Goal: Transaction & Acquisition: Purchase product/service

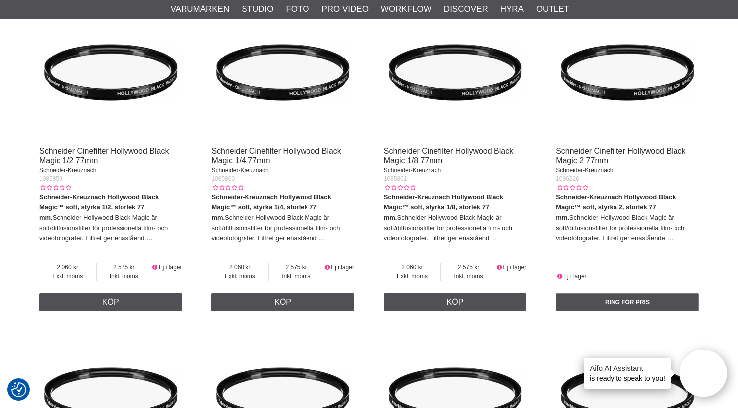
scroll to position [1710, 0]
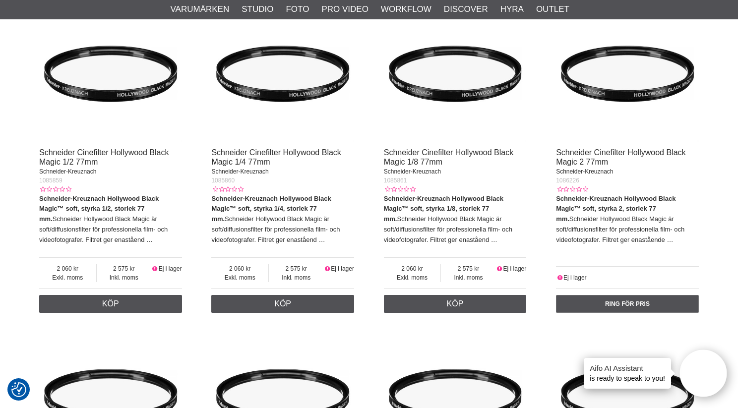
click at [249, 99] on img at bounding box center [282, 71] width 143 height 143
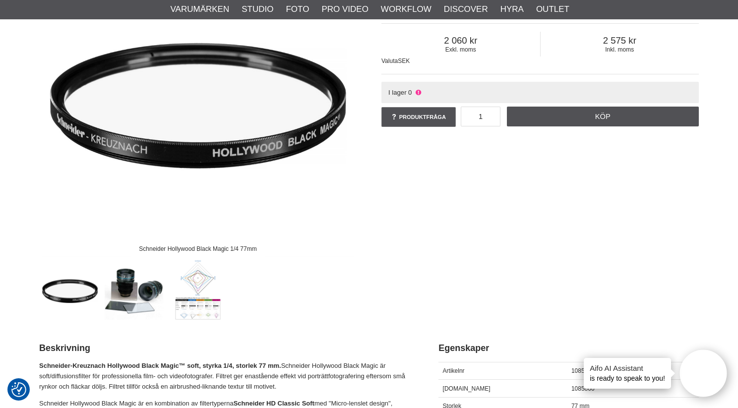
scroll to position [181, 0]
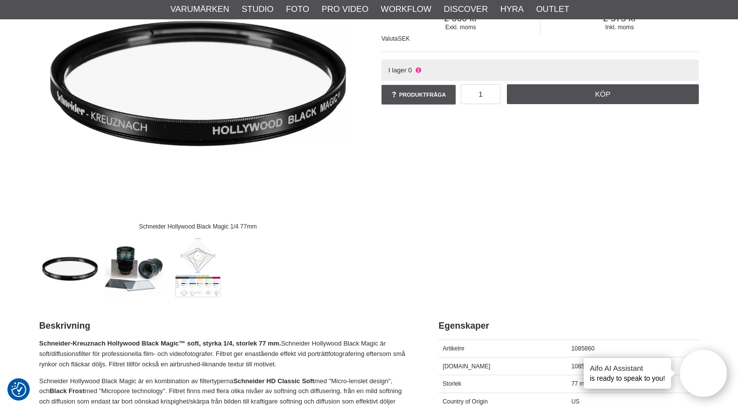
click at [69, 277] on img at bounding box center [70, 267] width 60 height 60
click at [126, 273] on img at bounding box center [134, 267] width 60 height 60
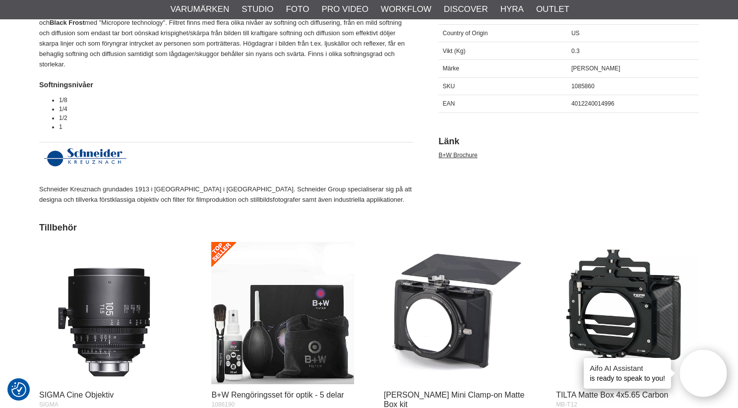
scroll to position [550, 0]
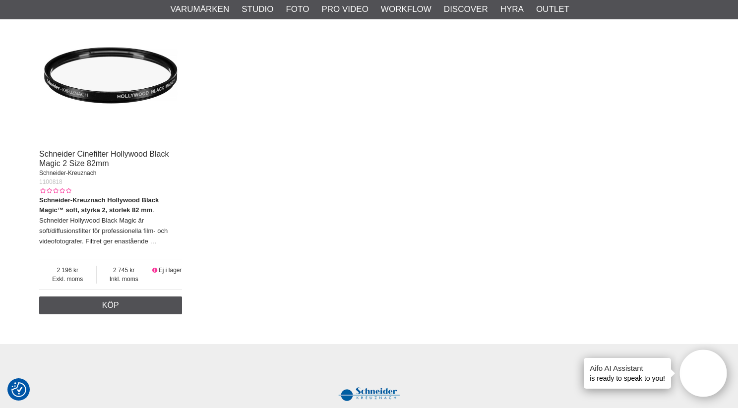
scroll to position [2361, 0]
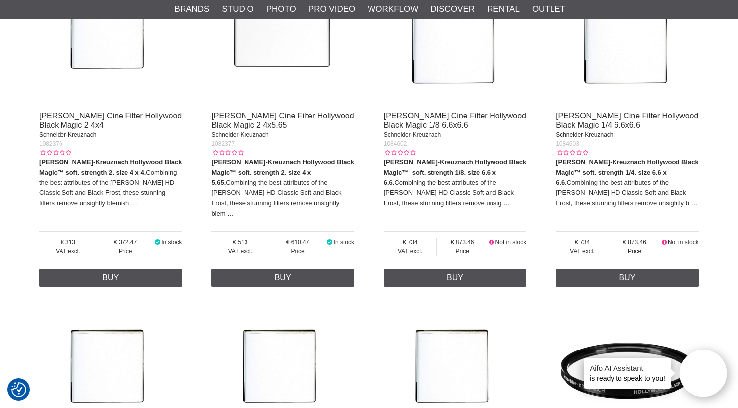
scroll to position [1118, 0]
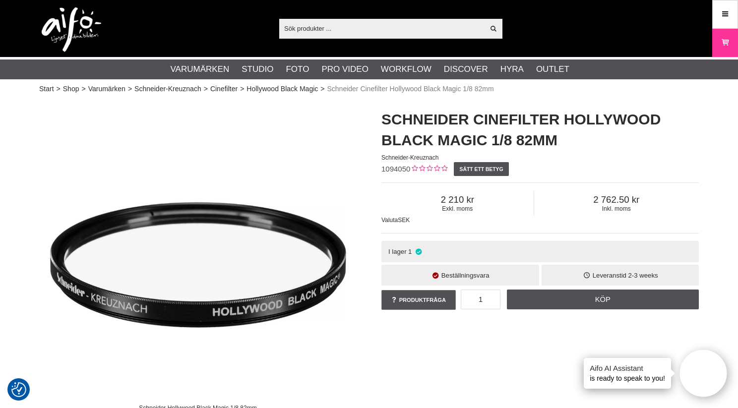
scroll to position [1, 0]
click at [279, 89] on link "Hollywood Black Magic" at bounding box center [281, 89] width 71 height 10
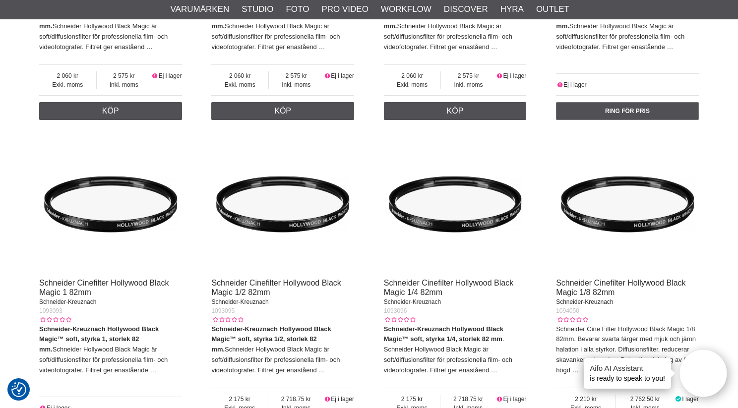
scroll to position [2017, 0]
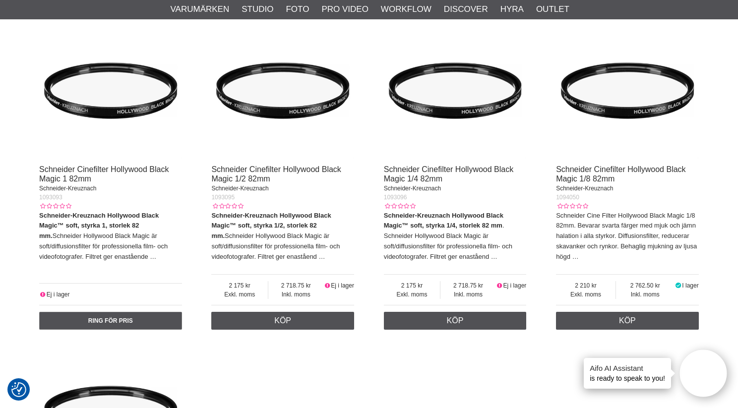
click at [632, 124] on img at bounding box center [627, 87] width 143 height 143
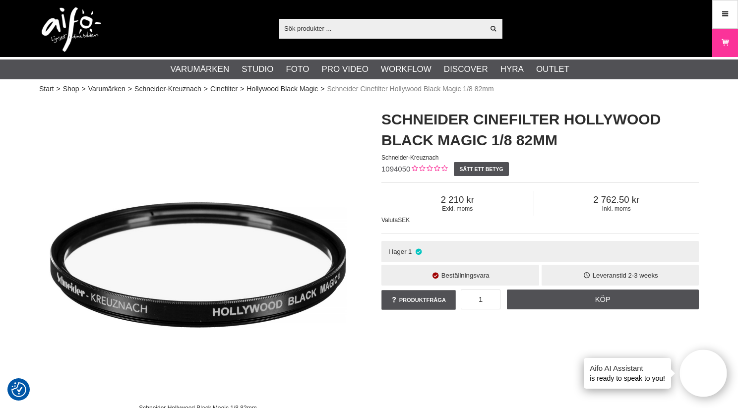
scroll to position [3, 0]
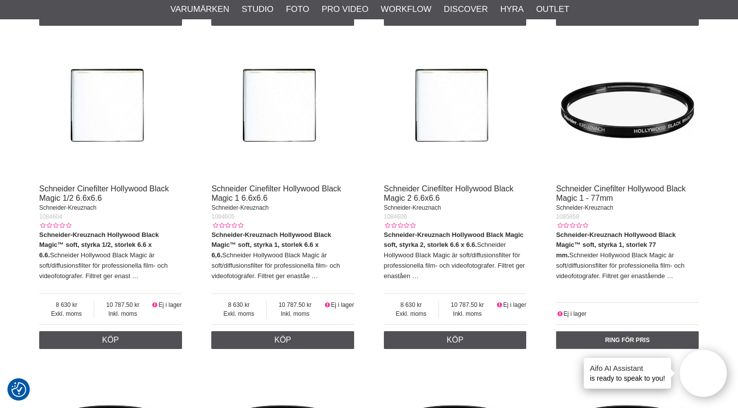
scroll to position [1358, 0]
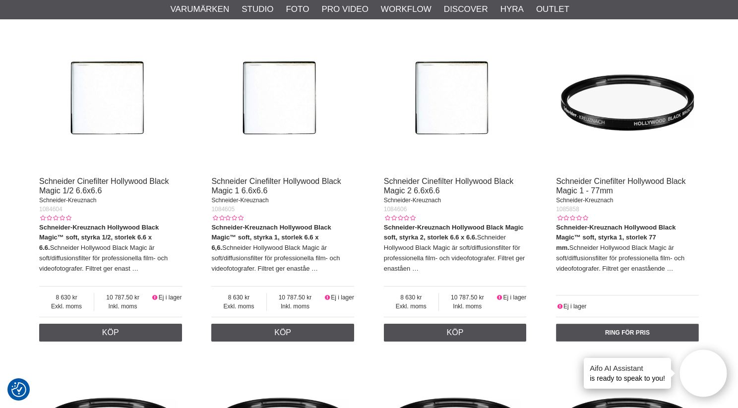
click at [617, 119] on img at bounding box center [627, 99] width 143 height 143
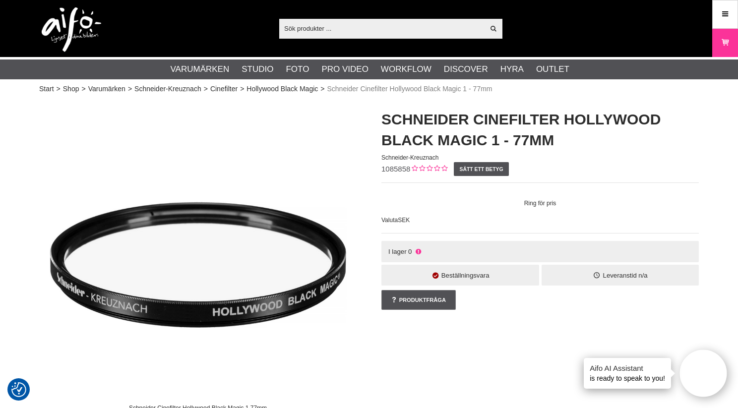
click at [521, 349] on div "Schneider Cinefilter Hollywood Black Magic 1 77mm Schneider Cinefilter Hollywoo…" at bounding box center [369, 289] width 684 height 380
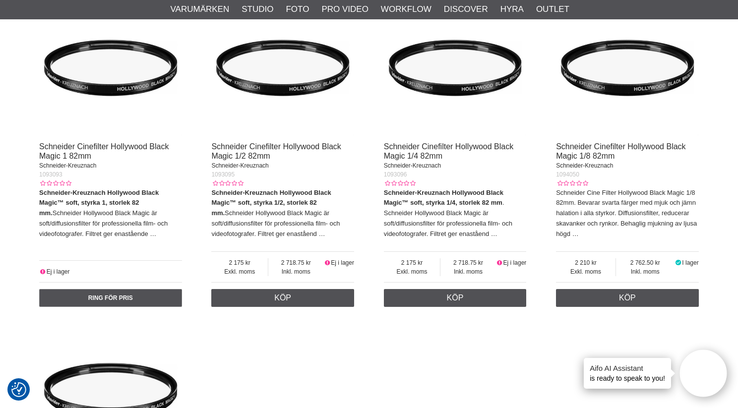
scroll to position [2037, 0]
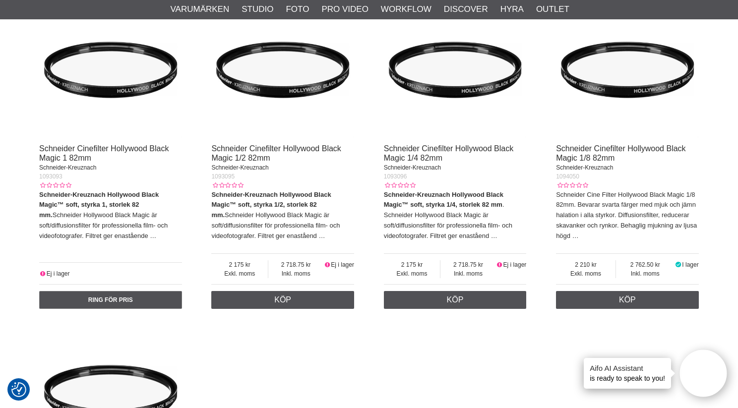
click at [438, 87] on img at bounding box center [455, 67] width 143 height 143
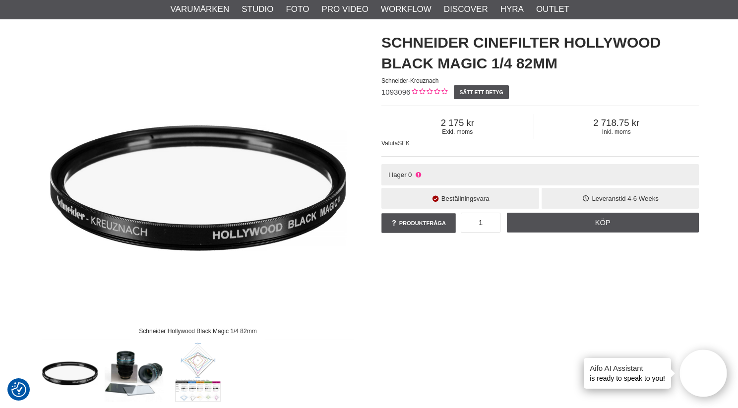
scroll to position [9, 0]
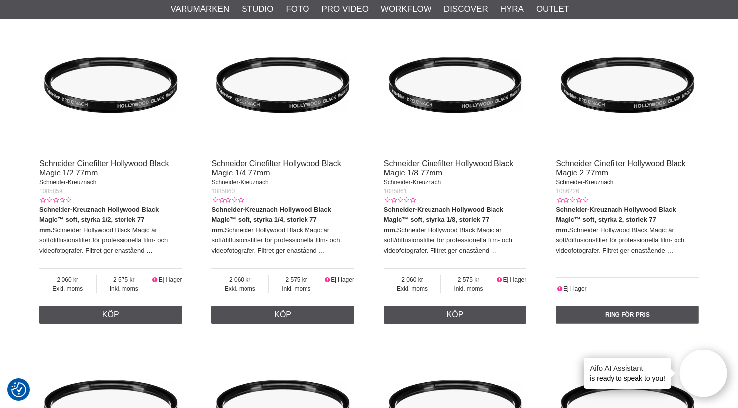
scroll to position [1682, 0]
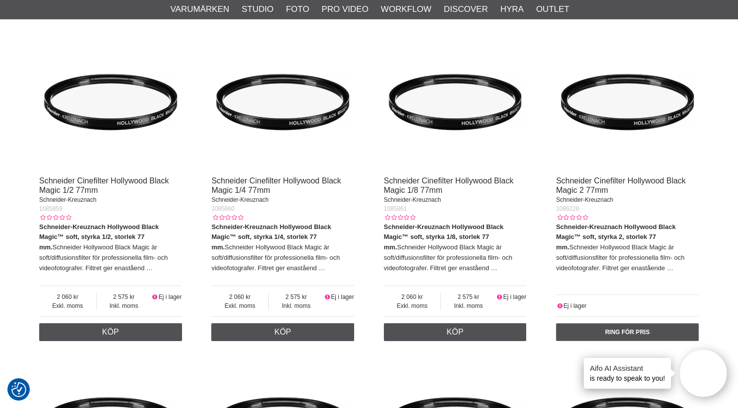
click at [458, 132] on img at bounding box center [455, 99] width 143 height 143
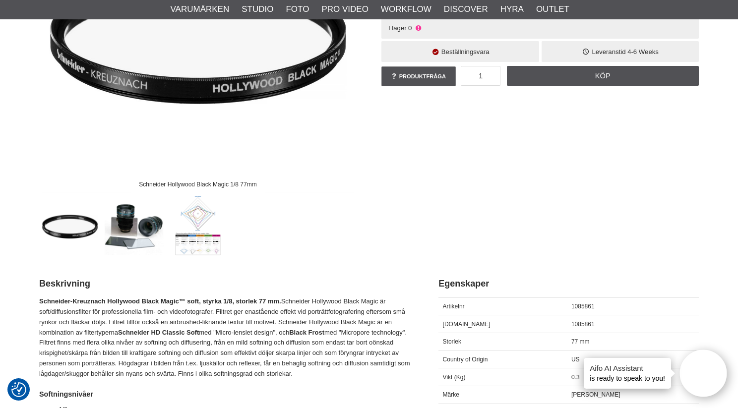
scroll to position [241, 0]
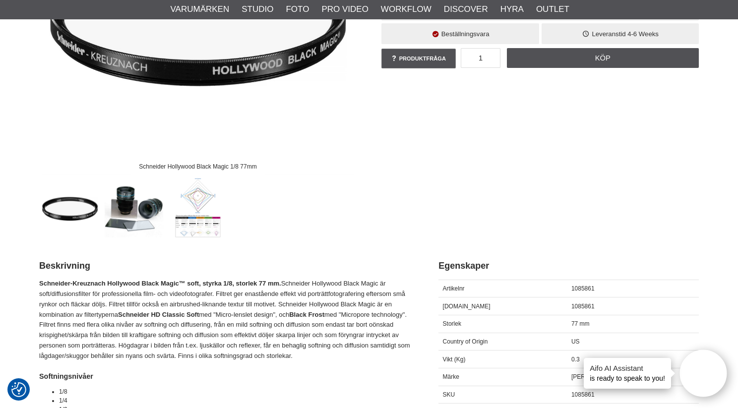
click at [205, 216] on img at bounding box center [198, 207] width 60 height 60
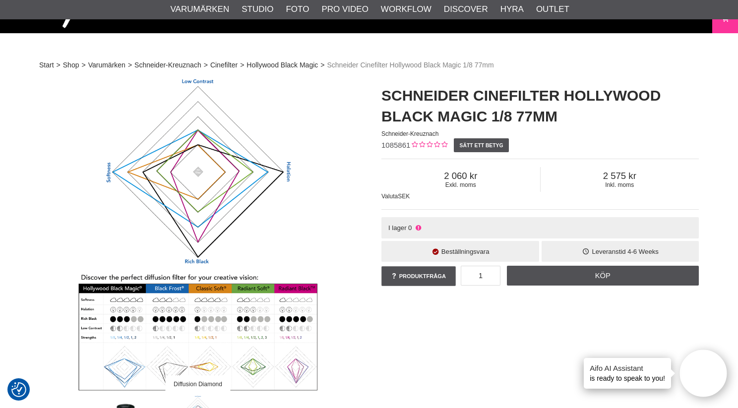
scroll to position [0, 0]
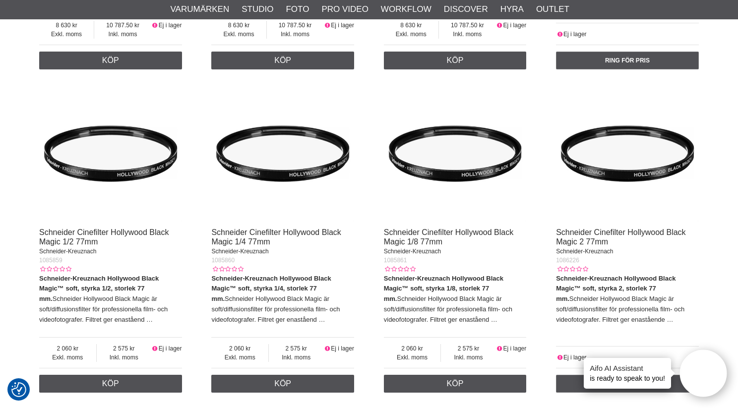
scroll to position [1633, 0]
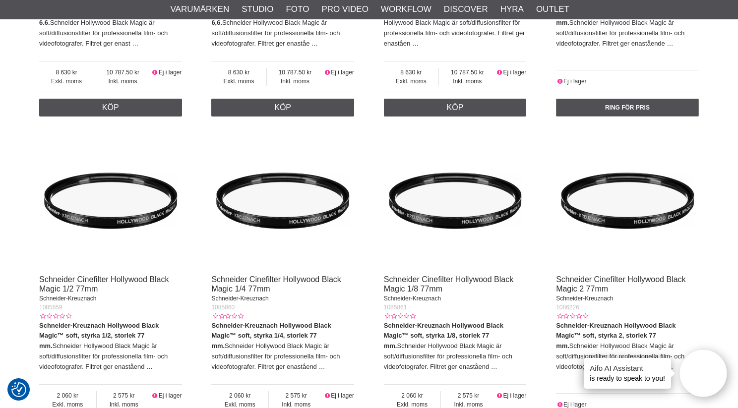
scroll to position [1482, 0]
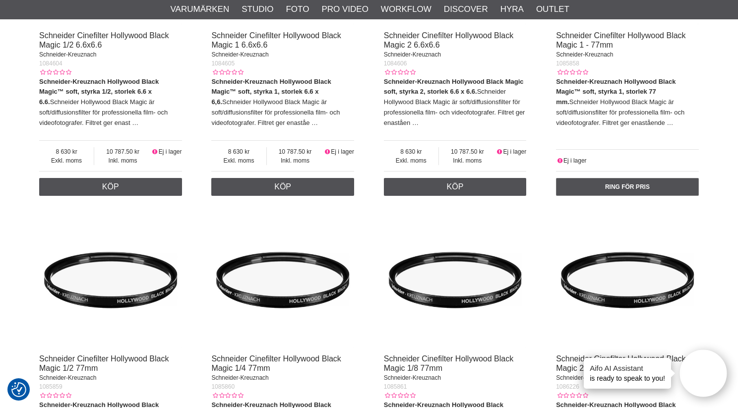
scroll to position [1507, 0]
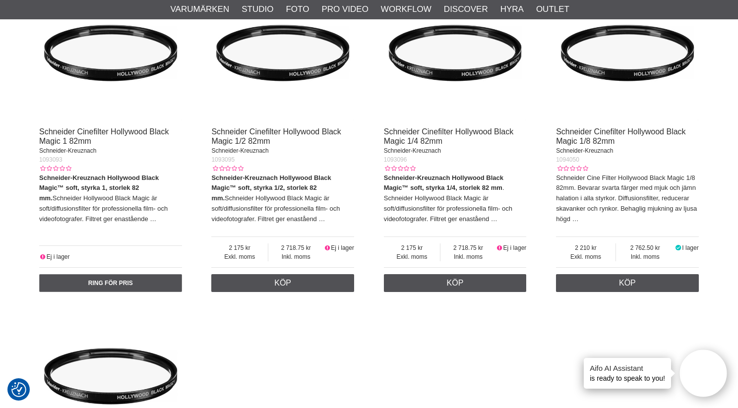
scroll to position [2055, 0]
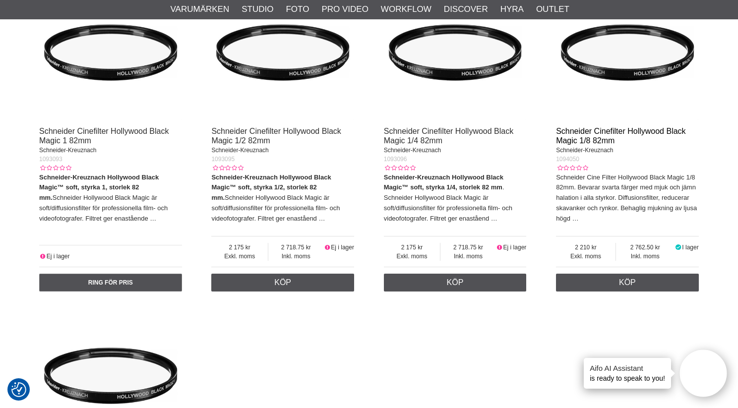
click at [580, 136] on link "Schneider Cinefilter Hollywood Black Magic 1/8 82mm" at bounding box center [620, 136] width 129 height 18
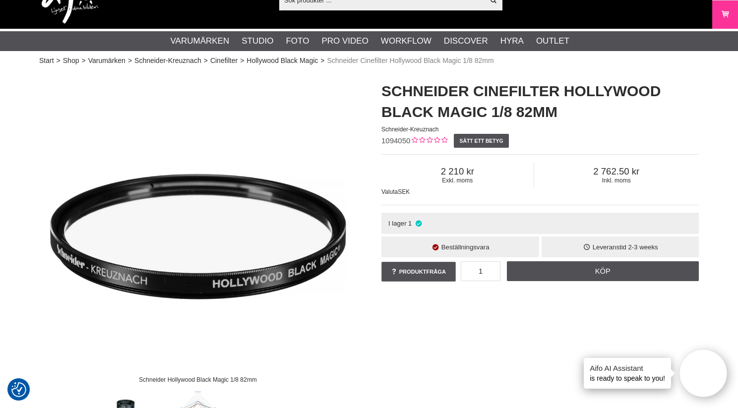
scroll to position [37, 0]
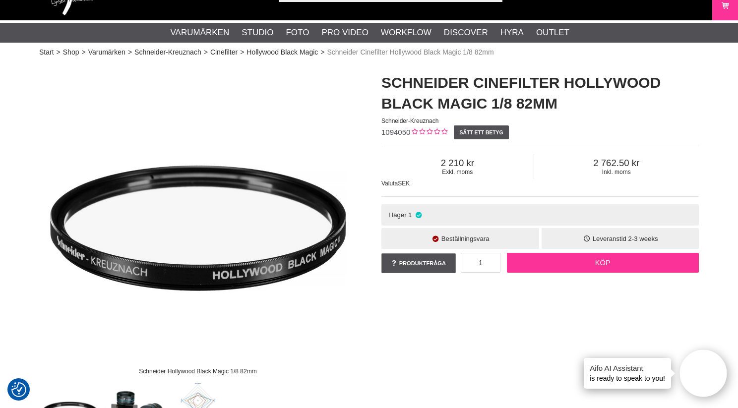
click at [622, 266] on link "Köp" at bounding box center [603, 263] width 192 height 20
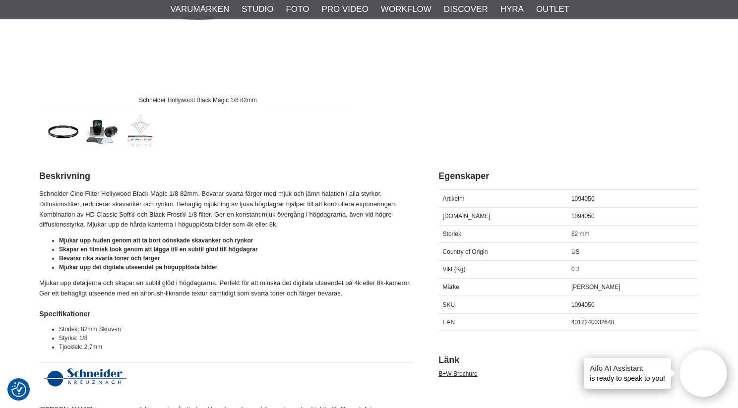
scroll to position [0, 0]
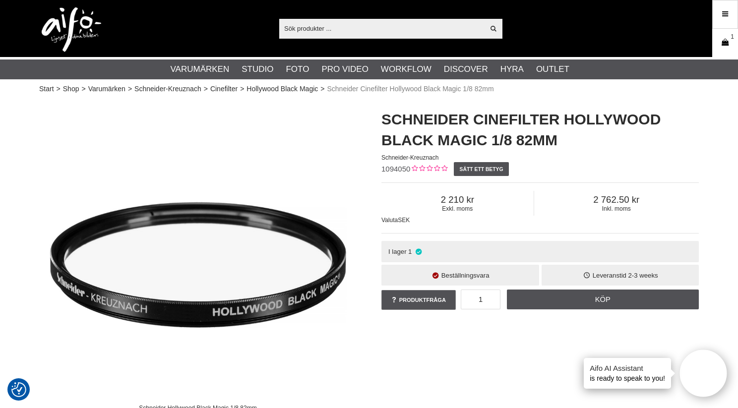
click at [726, 39] on icon at bounding box center [725, 42] width 10 height 11
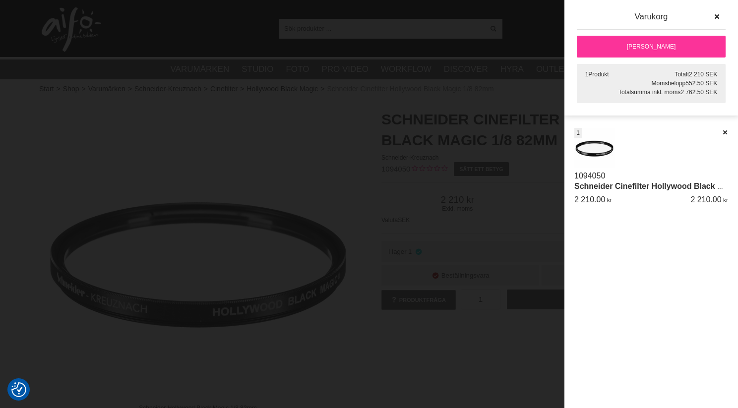
click at [631, 45] on link "[PERSON_NAME]" at bounding box center [651, 47] width 149 height 22
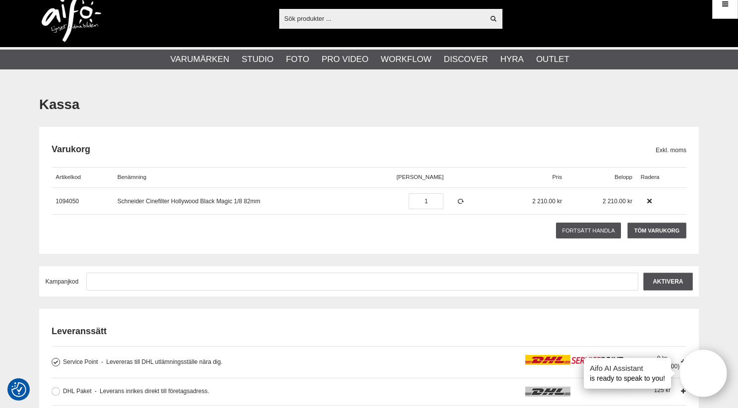
scroll to position [14, 0]
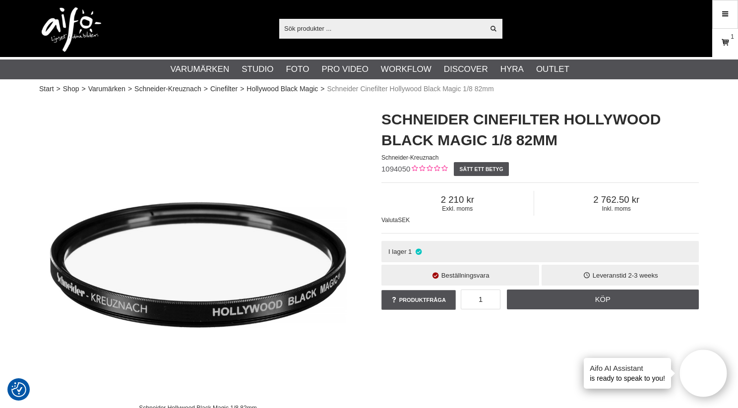
click at [730, 44] on icon at bounding box center [725, 42] width 10 height 11
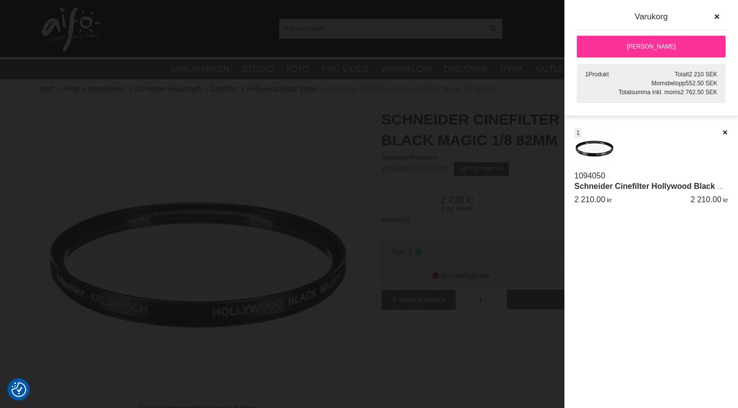
scroll to position [5, 0]
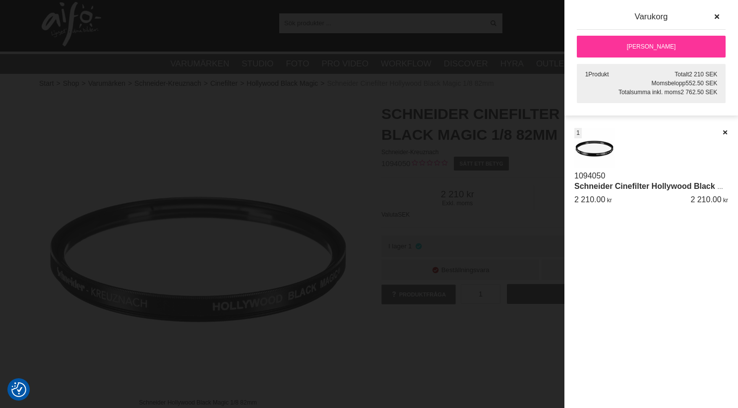
click at [681, 54] on link "[PERSON_NAME]" at bounding box center [651, 47] width 149 height 22
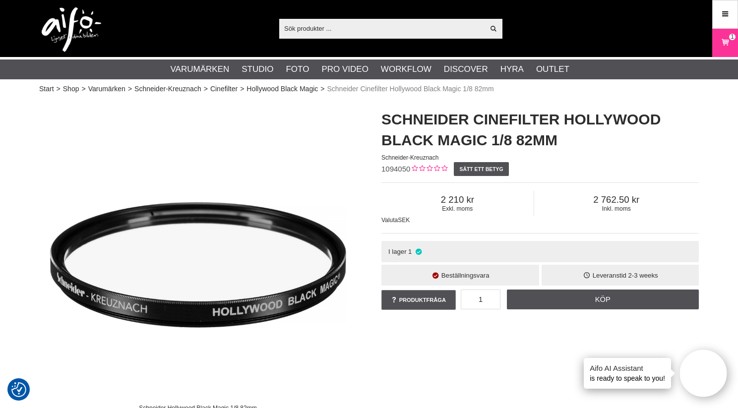
click at [121, 143] on img at bounding box center [197, 257] width 317 height 317
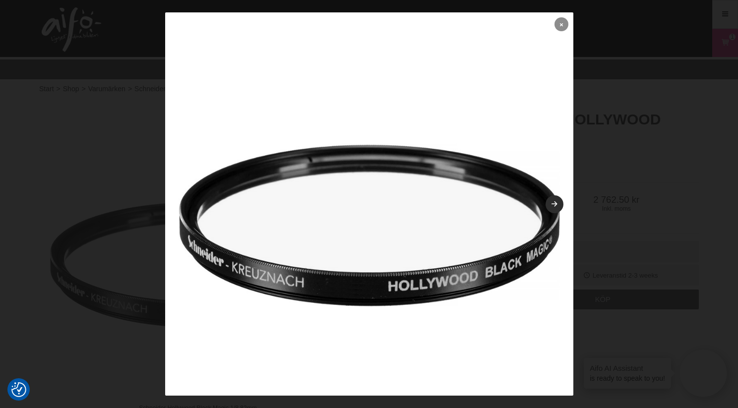
click at [560, 23] on icon at bounding box center [561, 24] width 3 height 5
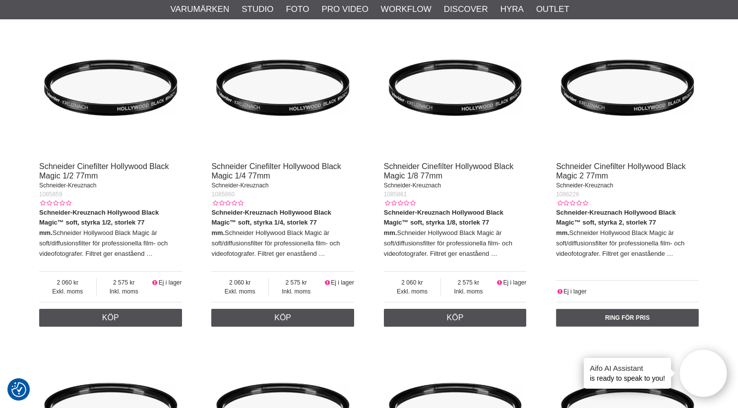
scroll to position [1709, 0]
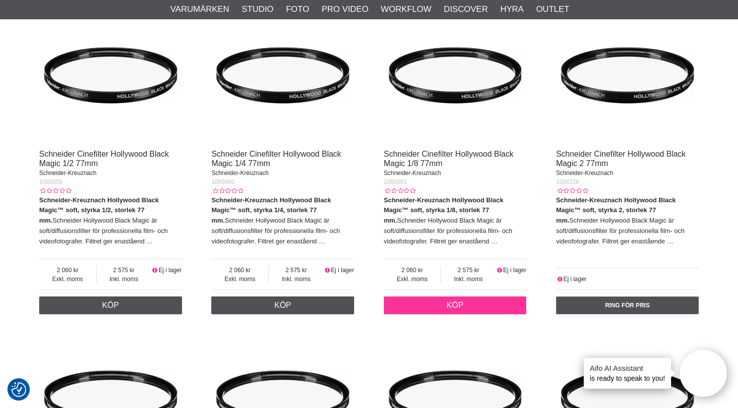
click at [456, 310] on link "Köp" at bounding box center [455, 305] width 143 height 18
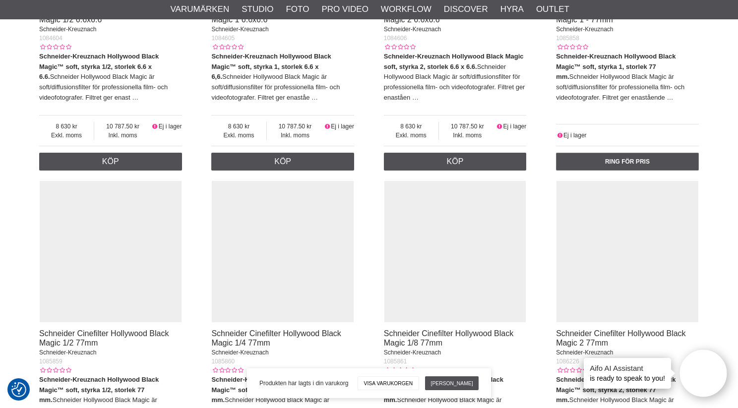
scroll to position [789, 0]
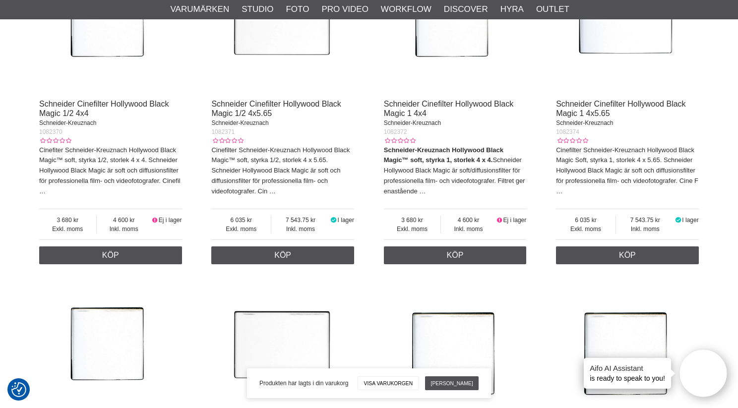
click at [678, 37] on img at bounding box center [627, 21] width 143 height 143
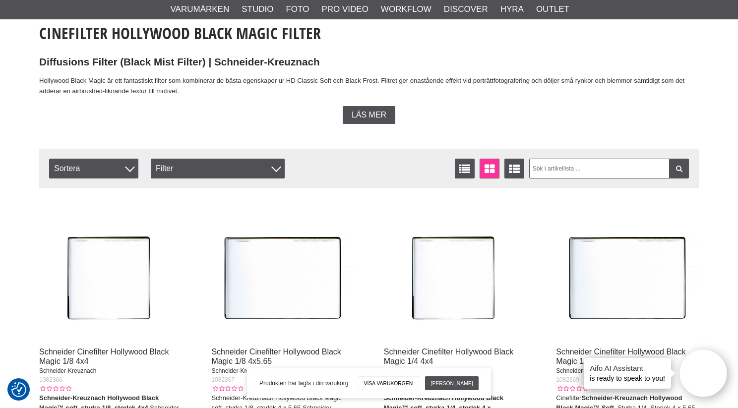
scroll to position [0, 0]
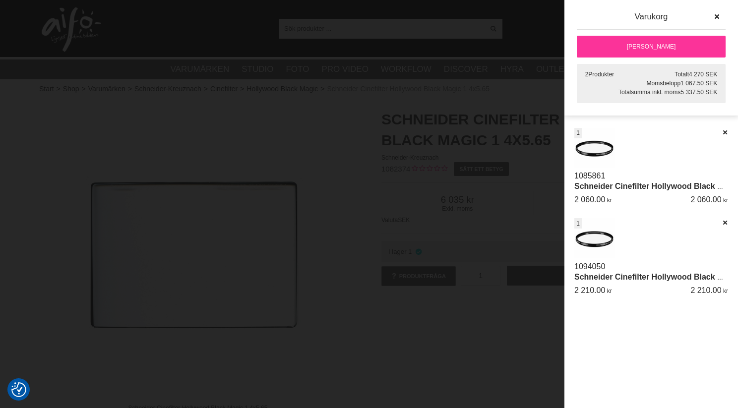
click at [733, 129] on div "Artikelkod Benämning Antal Pris [GEOGRAPHIC_DATA] Belopp [GEOGRAPHIC_DATA] Datu…" at bounding box center [651, 223] width 174 height 191
click at [725, 224] on icon at bounding box center [724, 222] width 6 height 7
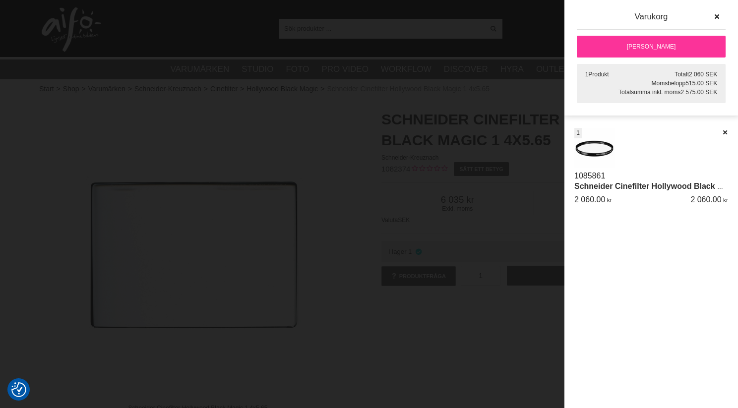
click at [593, 186] on link "Schneider Cinefilter Hollywood Black Magic 1/8 77mm" at bounding box center [676, 186] width 204 height 8
